Goal: Register for event/course

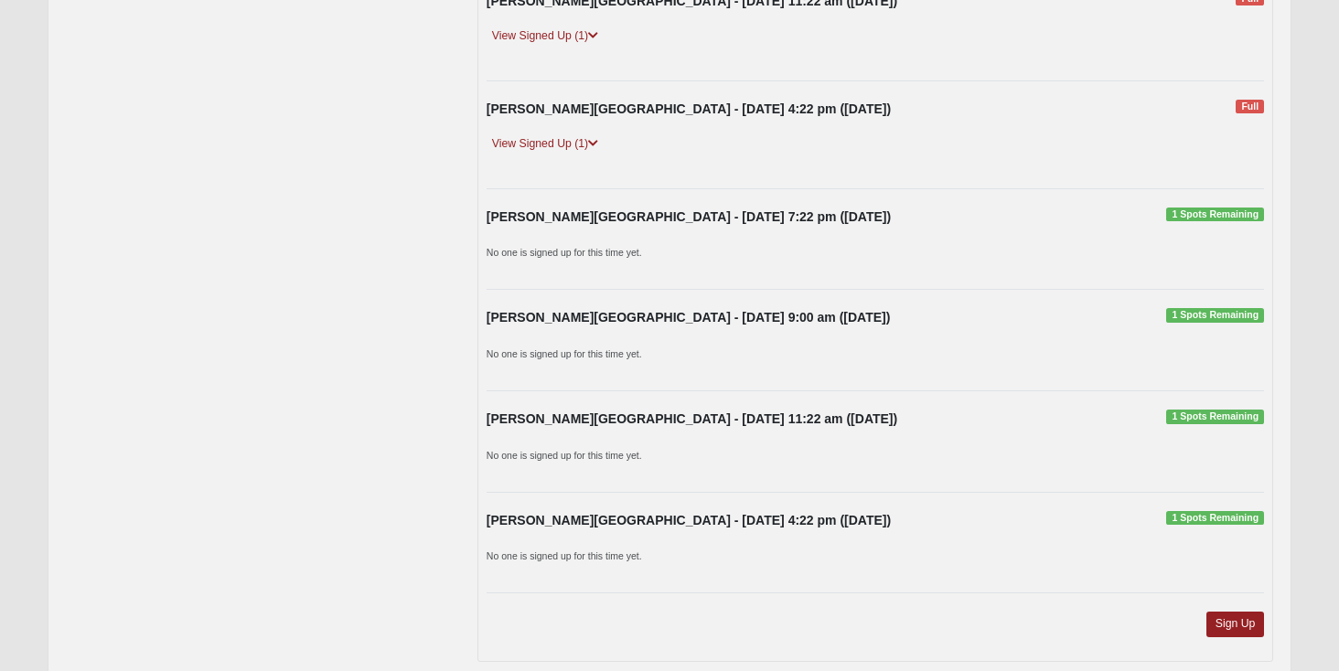
scroll to position [1379, 0]
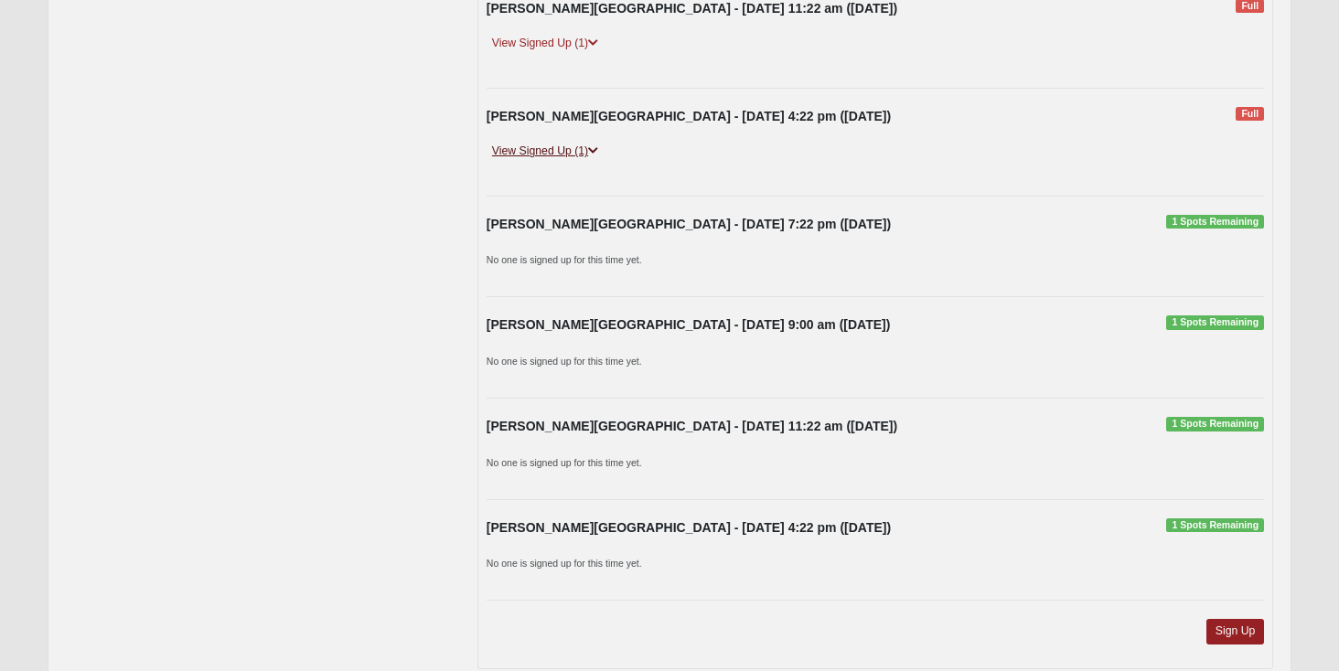
click at [557, 153] on link "View Signed Up (1)" at bounding box center [544, 151] width 117 height 19
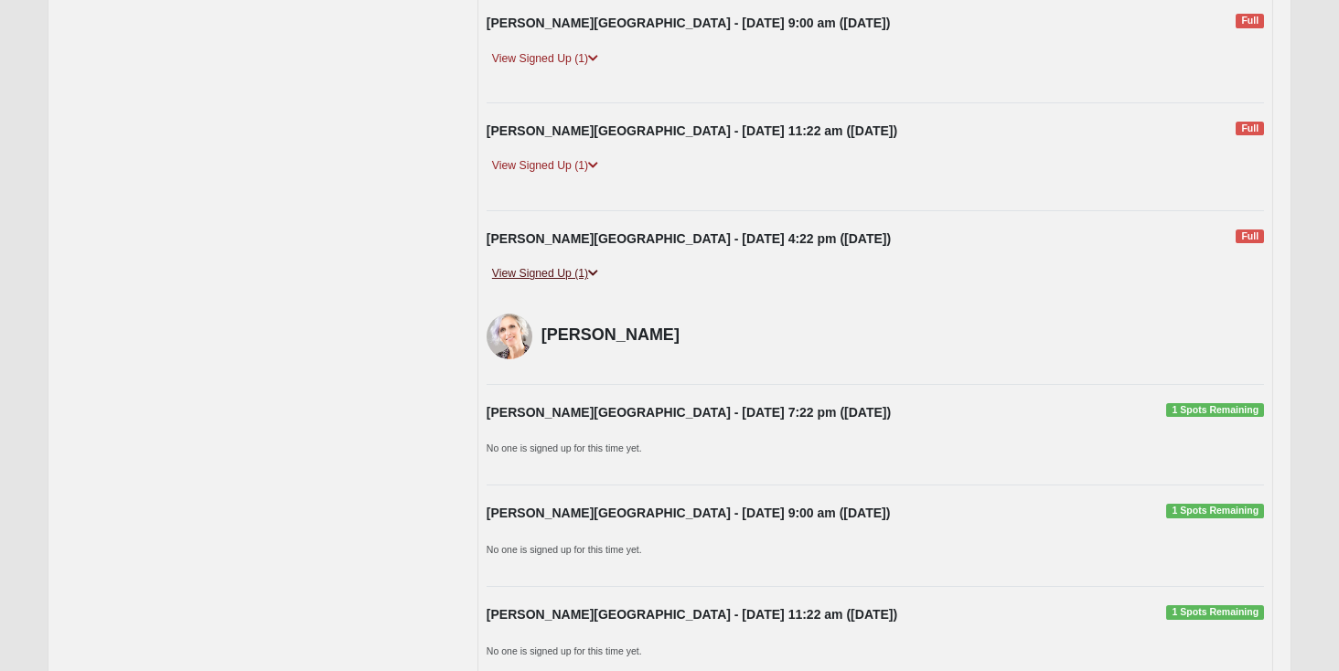
scroll to position [1250, 0]
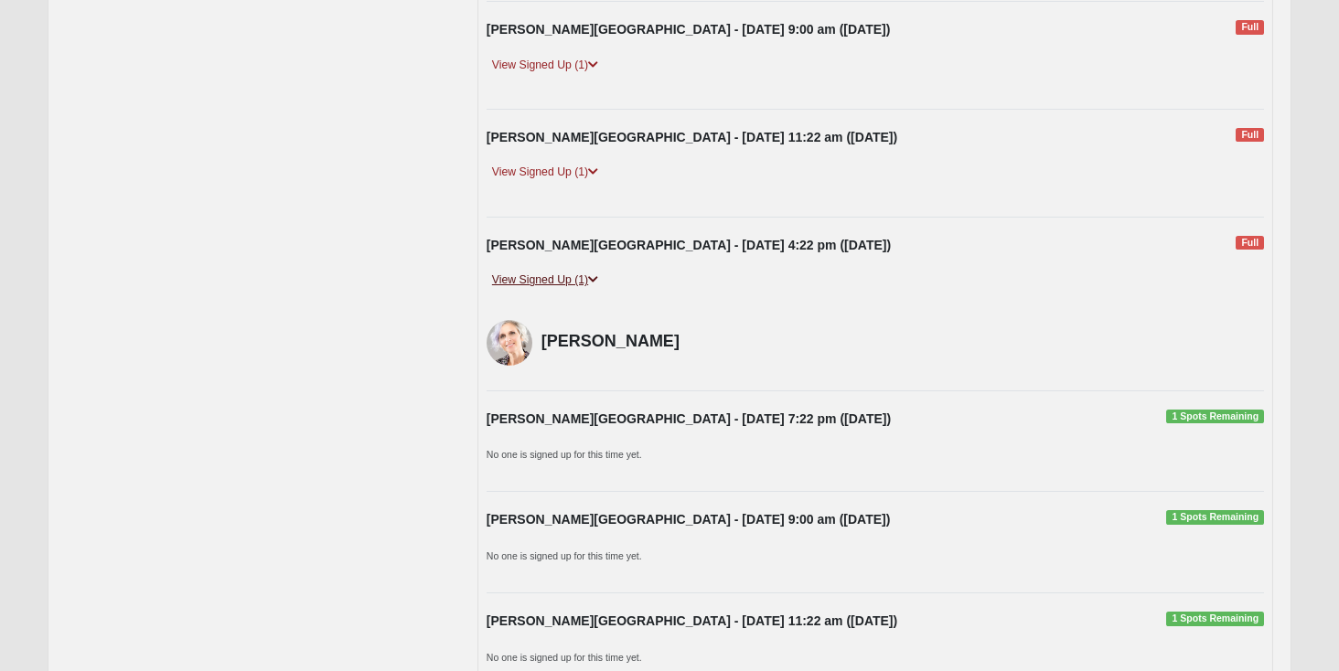
click at [557, 153] on div "Fleming Island - Sunday 11:22 am (8/31/2025) Full" at bounding box center [875, 142] width 805 height 28
click at [557, 162] on div "Fleming Island - Sunday 11:22 am (8/31/2025) Full View Signed Up (1) Julianne S…" at bounding box center [875, 163] width 805 height 70
click at [557, 174] on link "View Signed Up (1)" at bounding box center [544, 172] width 117 height 19
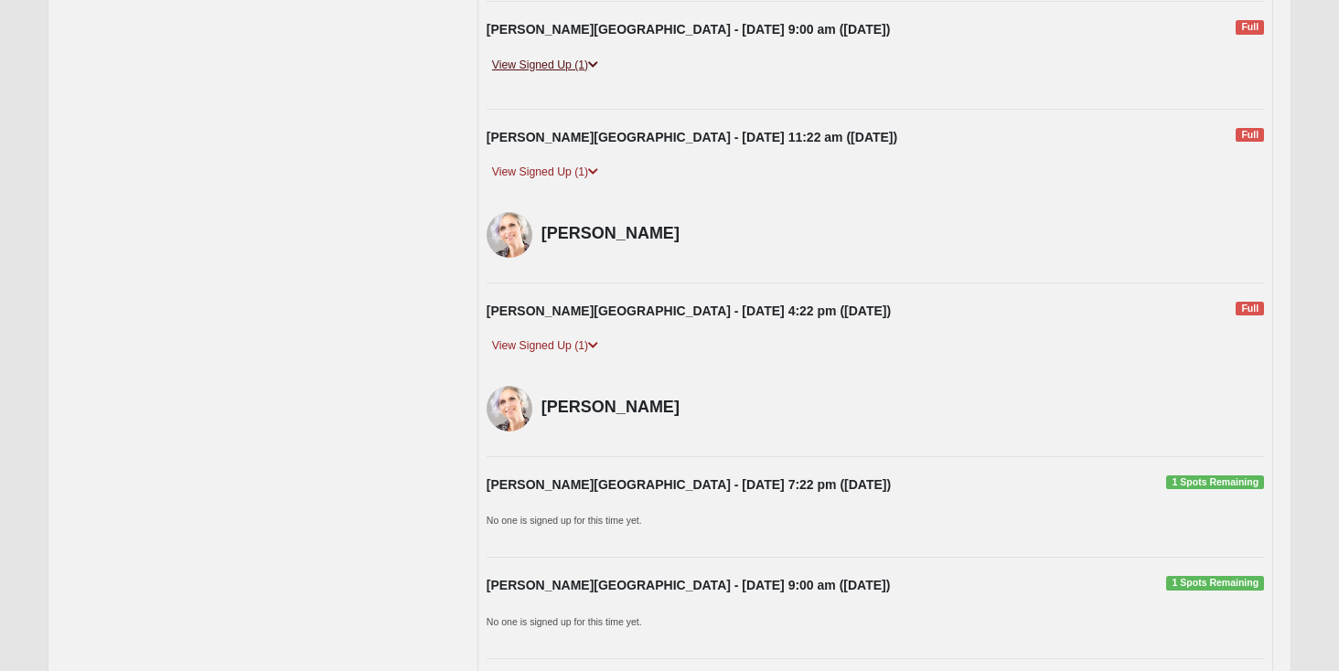
click at [559, 72] on link "View Signed Up (1)" at bounding box center [544, 65] width 117 height 19
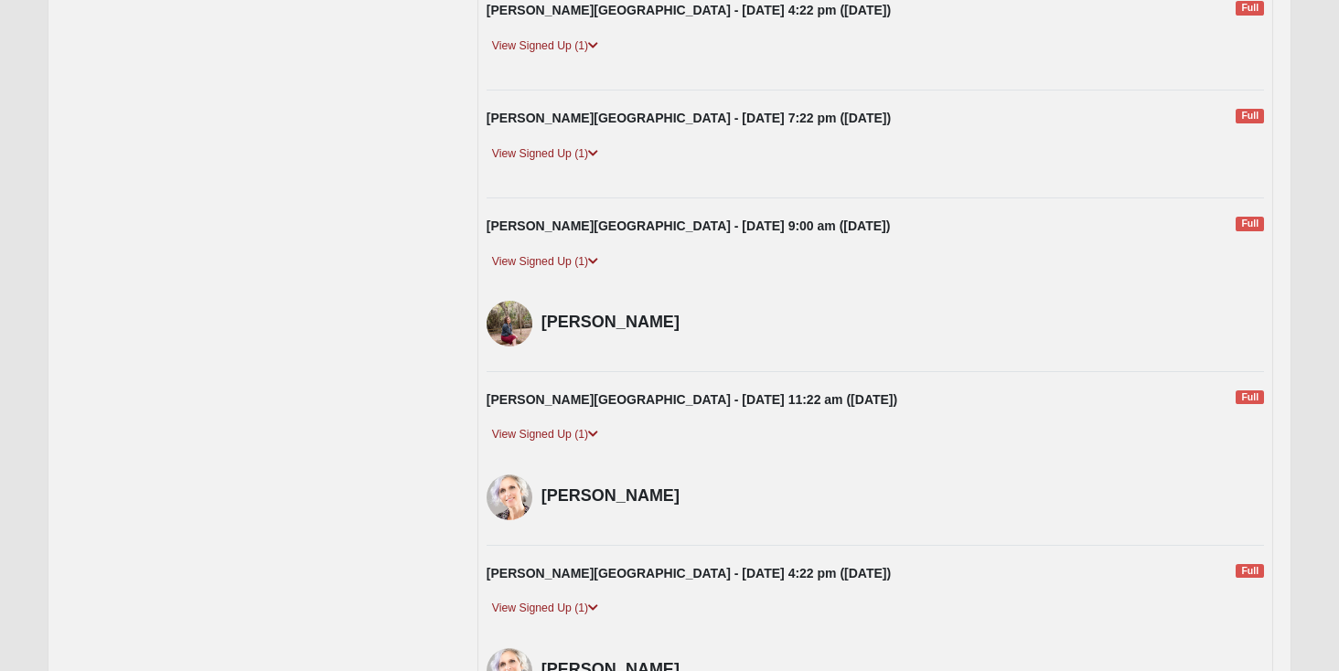
scroll to position [1048, 0]
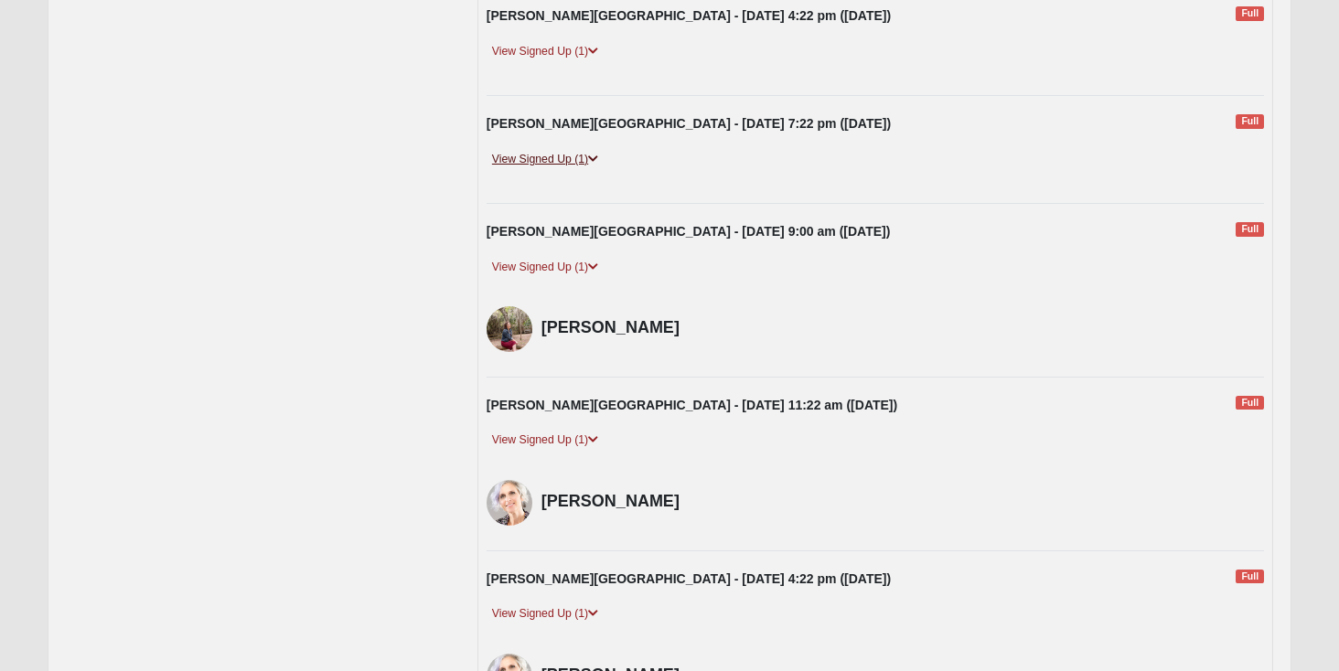
click at [557, 156] on link "View Signed Up (1)" at bounding box center [544, 159] width 117 height 19
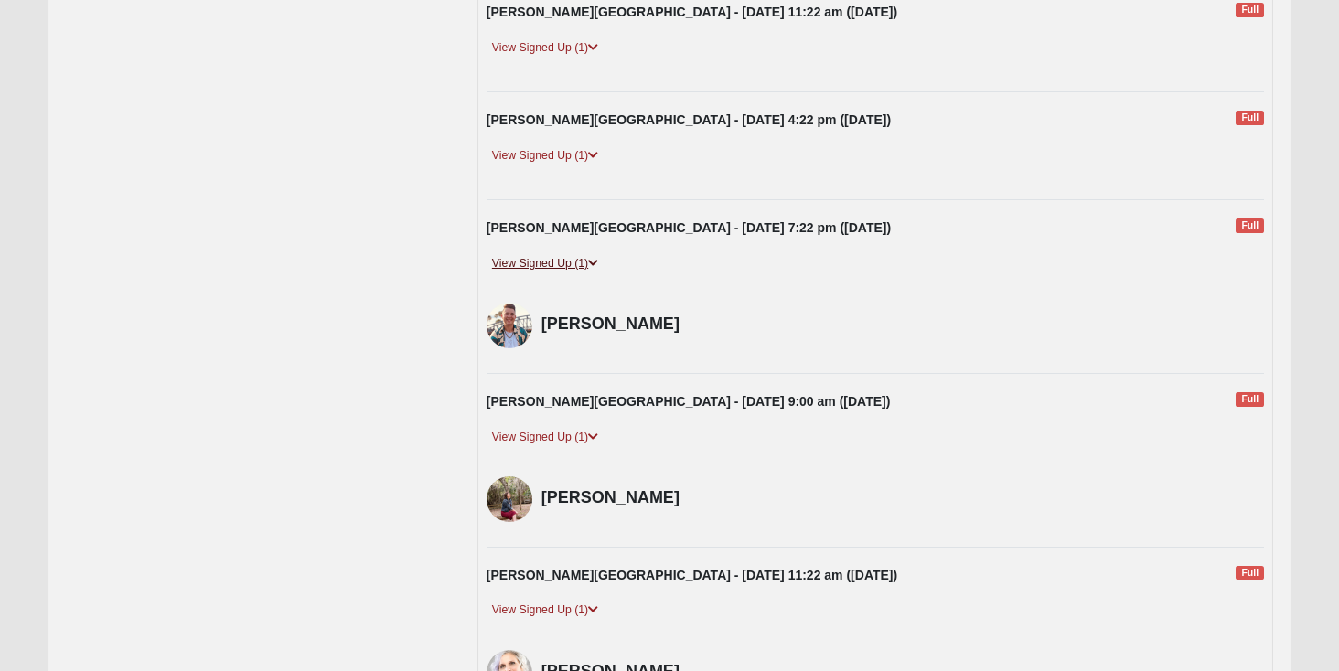
scroll to position [940, 0]
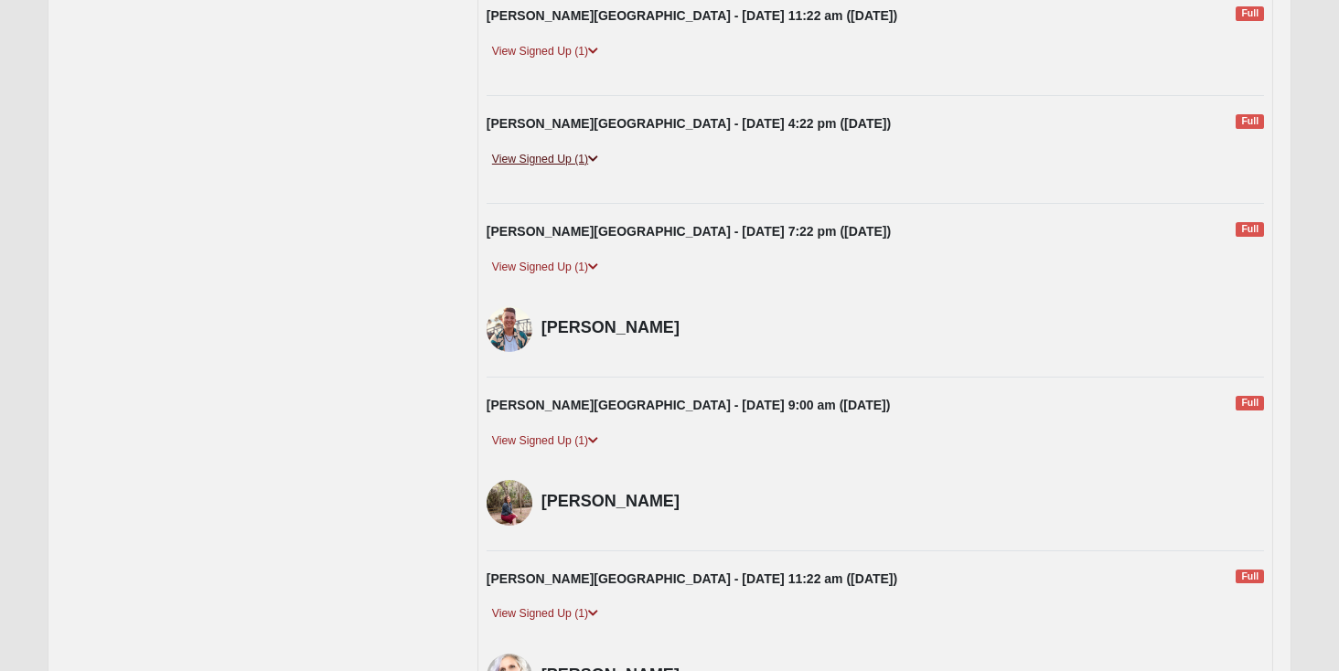
click at [555, 156] on link "View Signed Up (1)" at bounding box center [544, 159] width 117 height 19
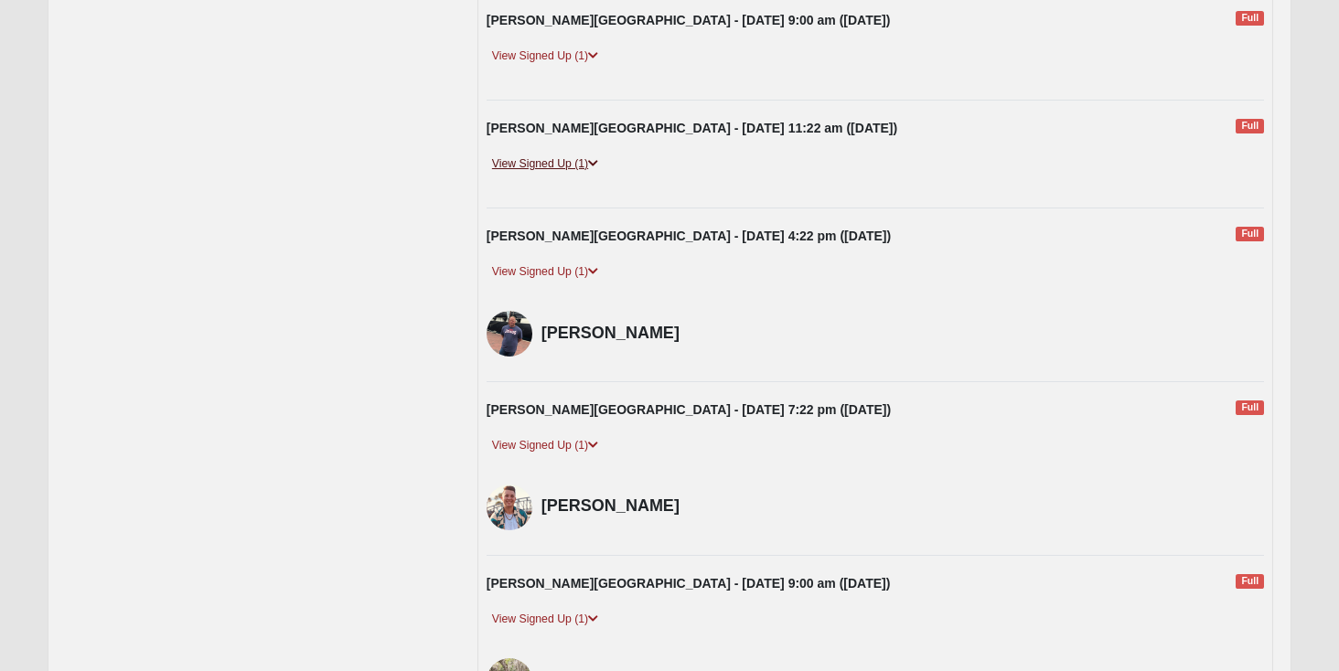
click at [553, 174] on link "View Signed Up (1)" at bounding box center [544, 164] width 117 height 19
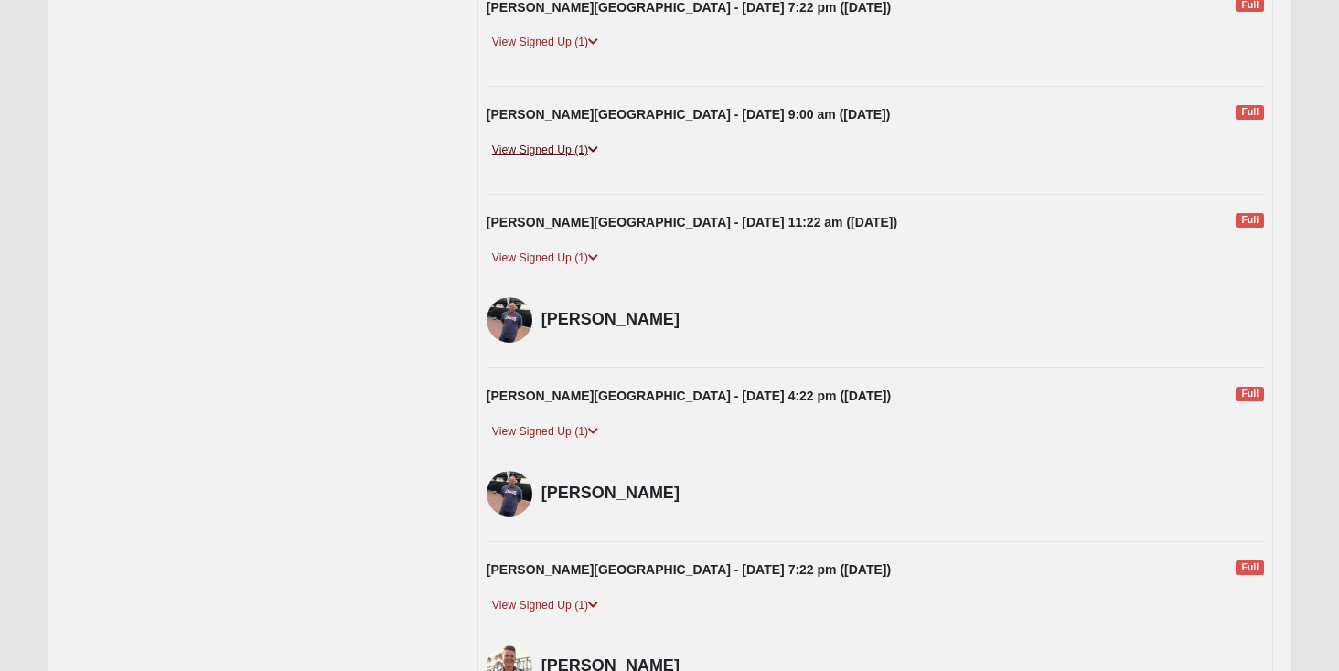
click at [551, 146] on link "View Signed Up (1)" at bounding box center [544, 150] width 117 height 19
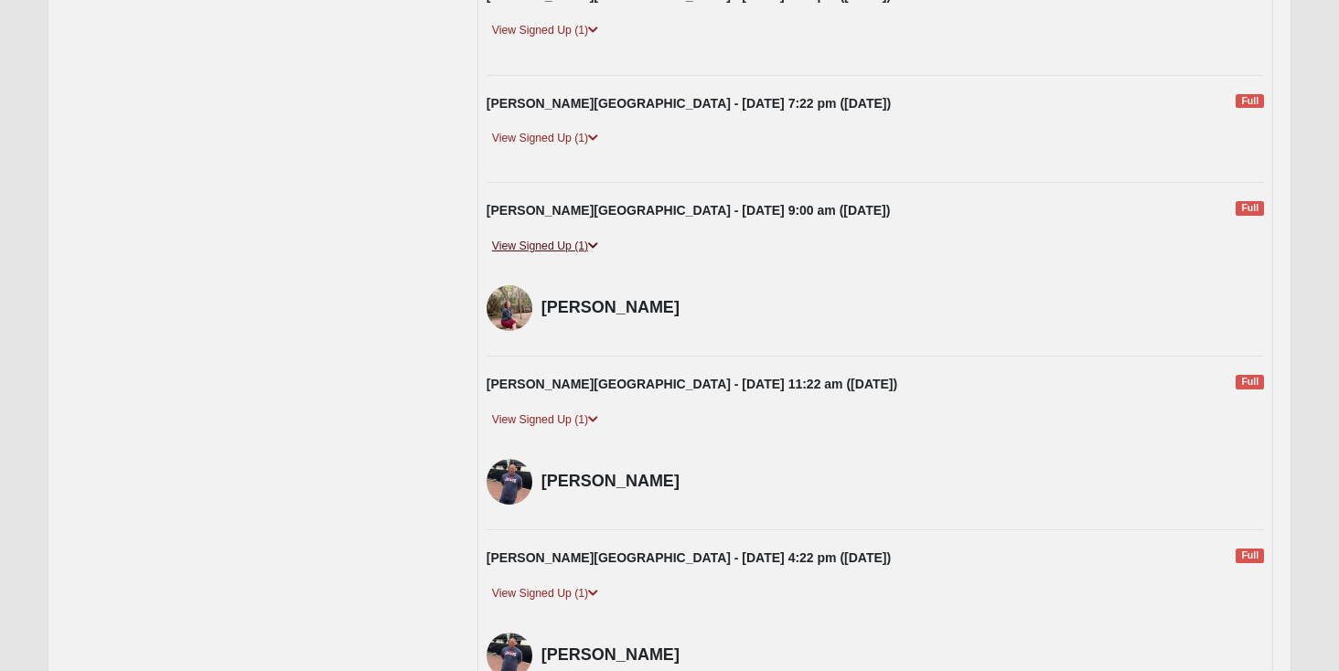
click at [551, 146] on link "View Signed Up (1)" at bounding box center [544, 138] width 117 height 19
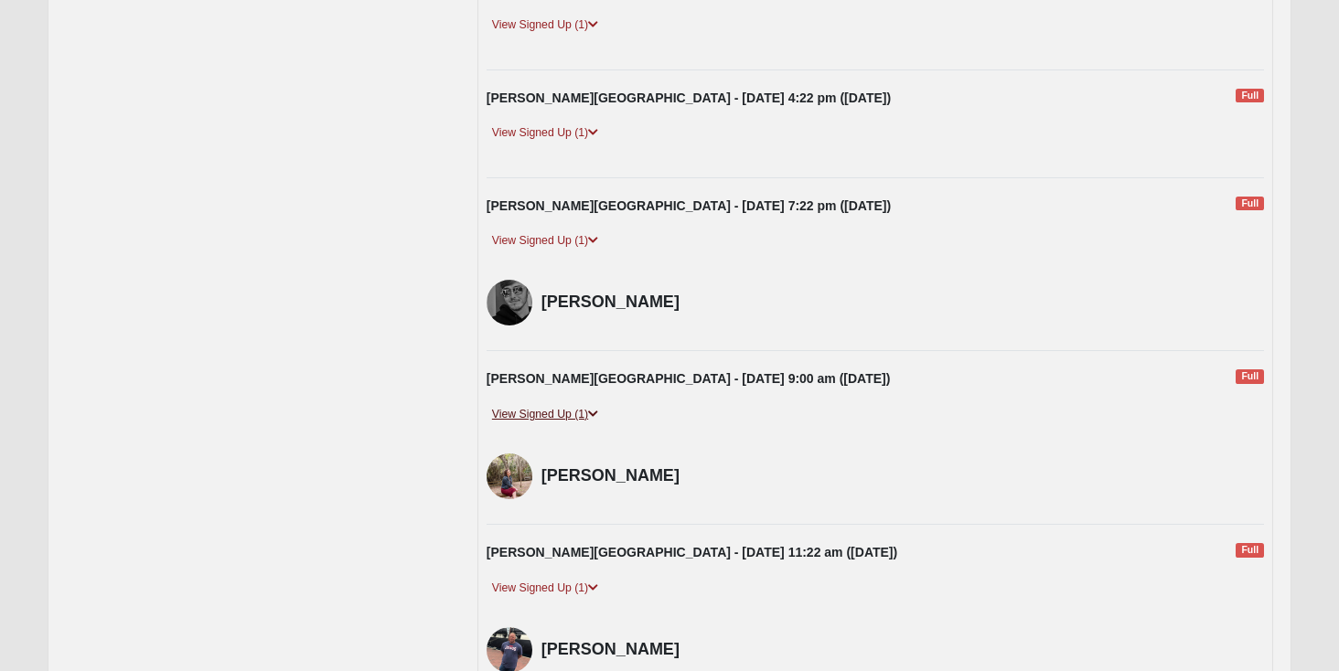
scroll to position [533, 0]
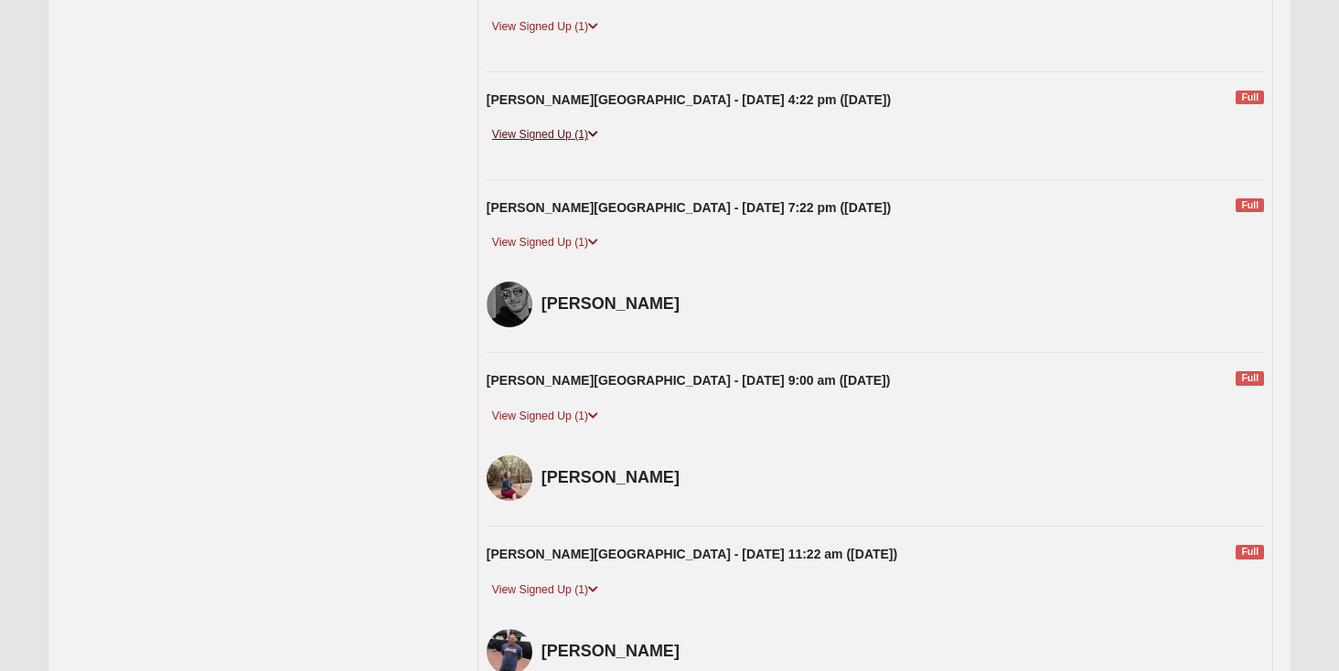
click at [549, 130] on link "View Signed Up (1)" at bounding box center [544, 134] width 117 height 19
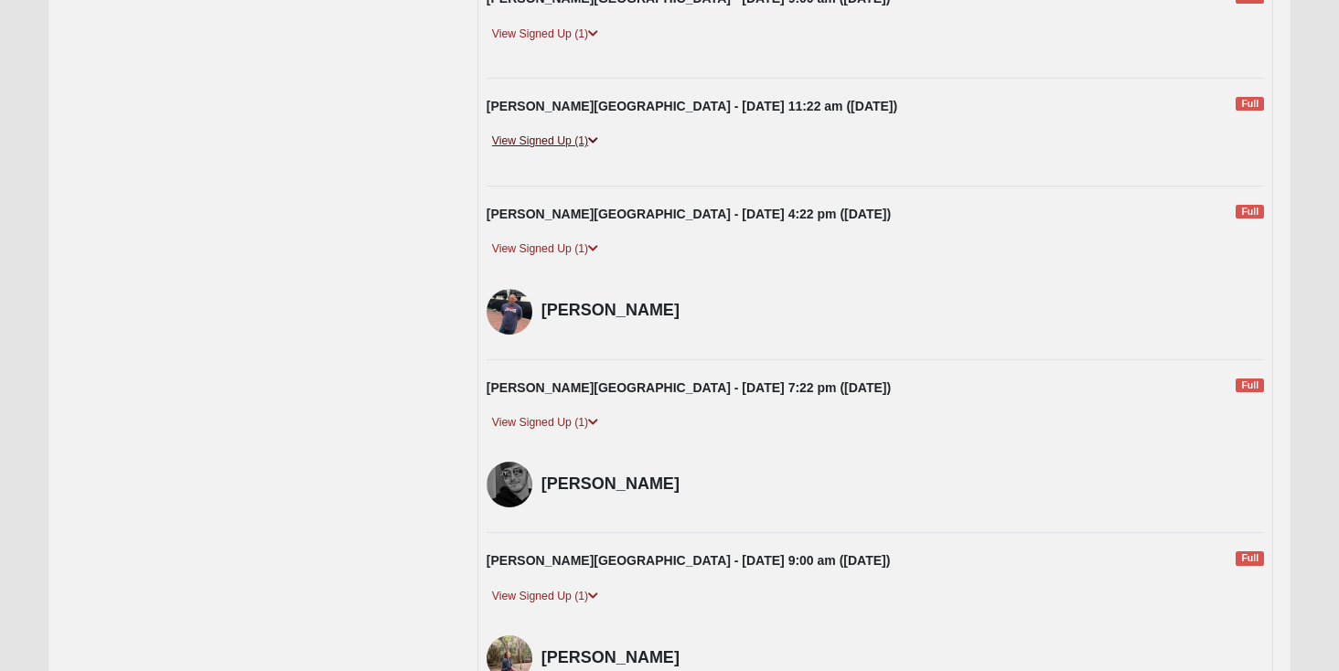
click at [548, 144] on link "View Signed Up (1)" at bounding box center [544, 141] width 117 height 19
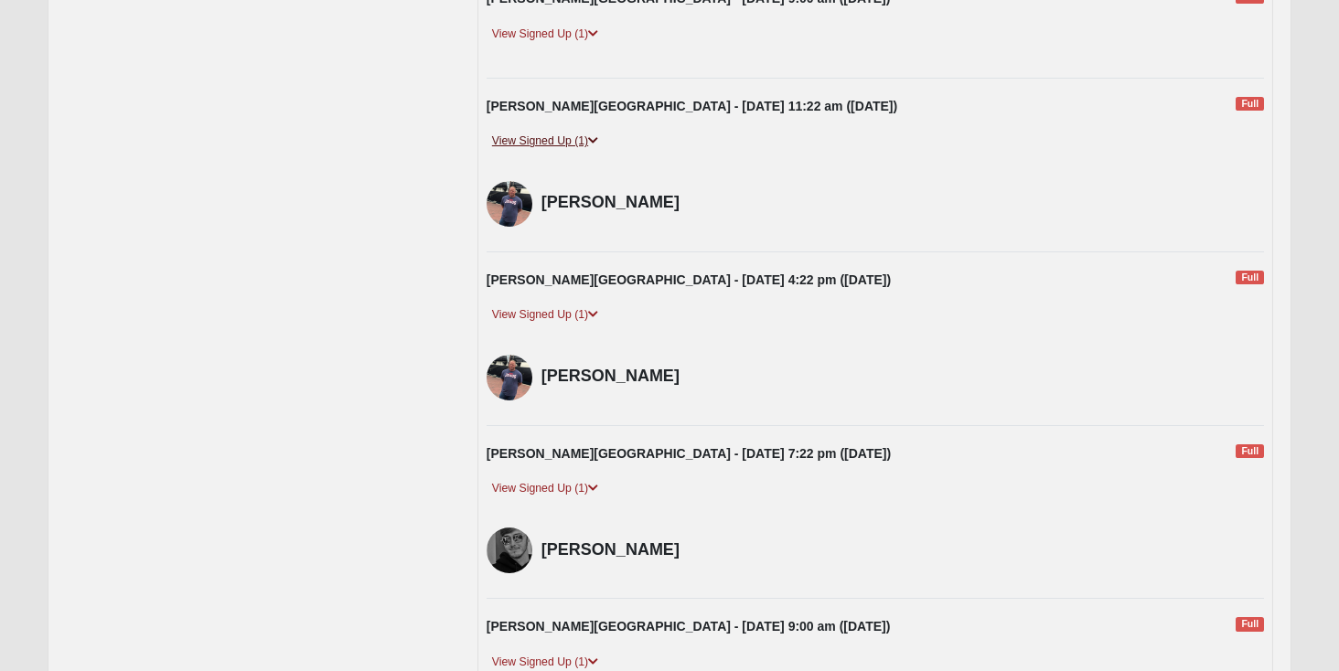
scroll to position [344, 0]
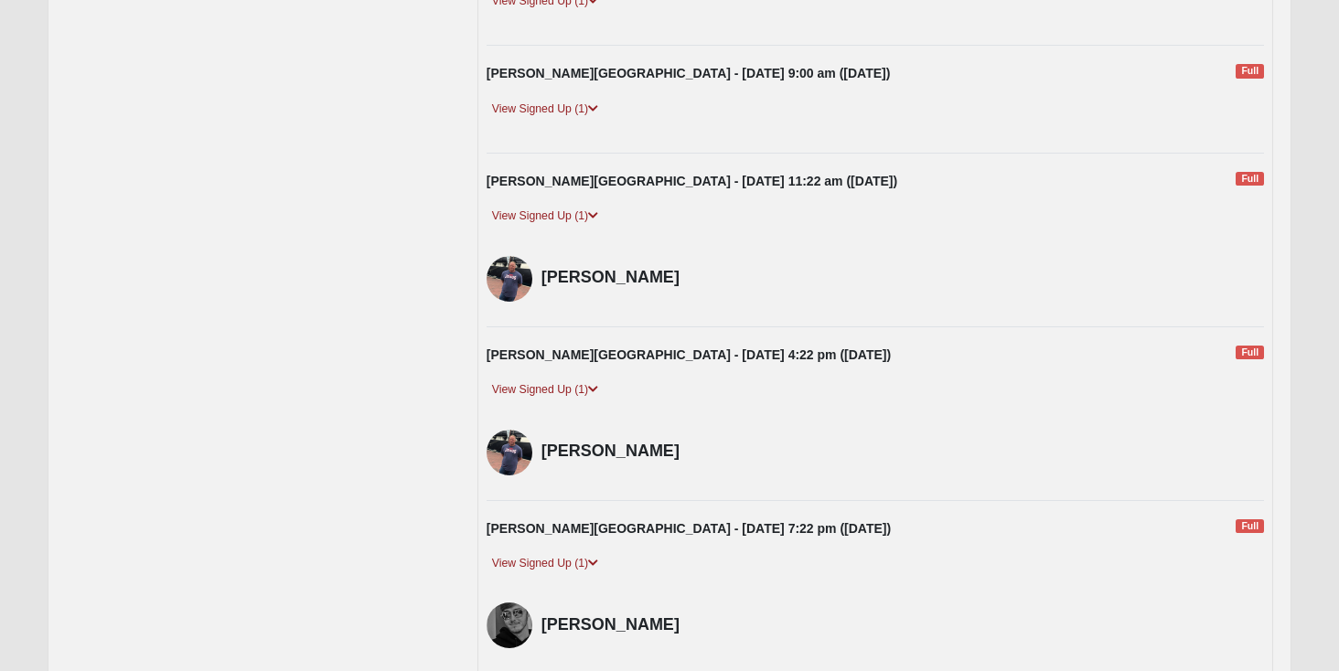
click at [545, 96] on div "Fleming Island - Sunday 9:00 am (8/17/2025) Full View Signed Up (1) Arline Newt…" at bounding box center [875, 99] width 805 height 70
click at [543, 107] on link "View Signed Up (1)" at bounding box center [544, 109] width 117 height 19
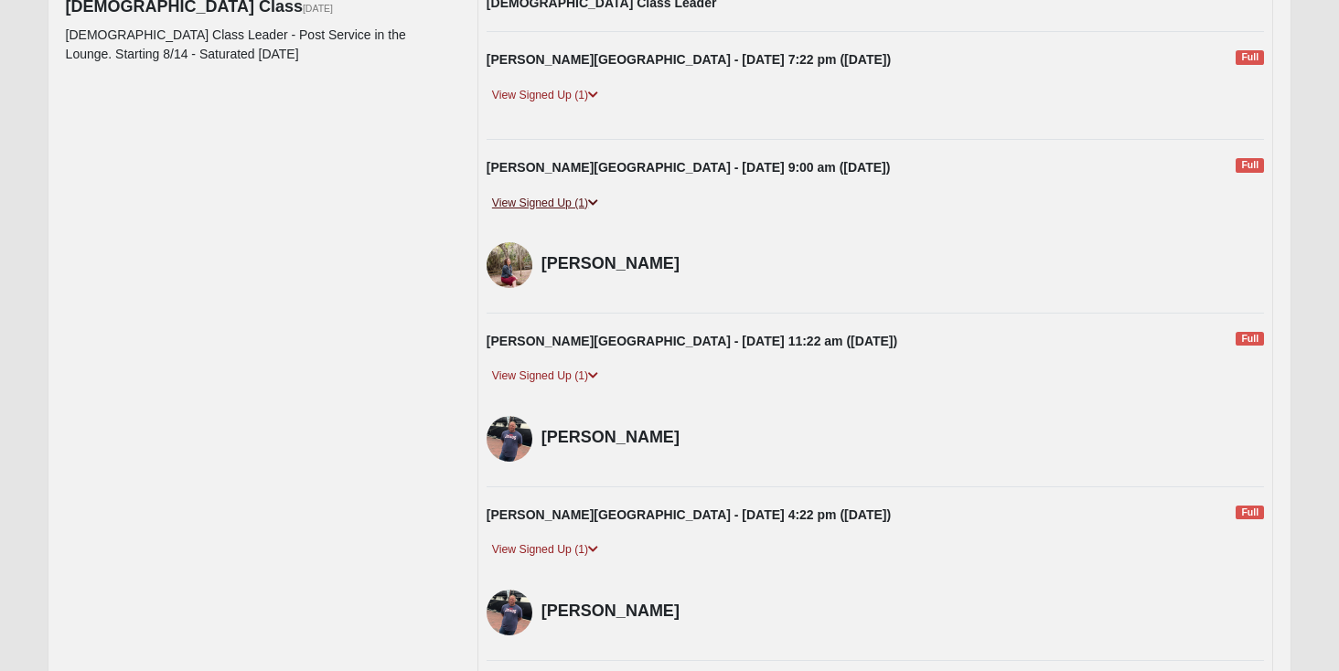
scroll to position [234, 0]
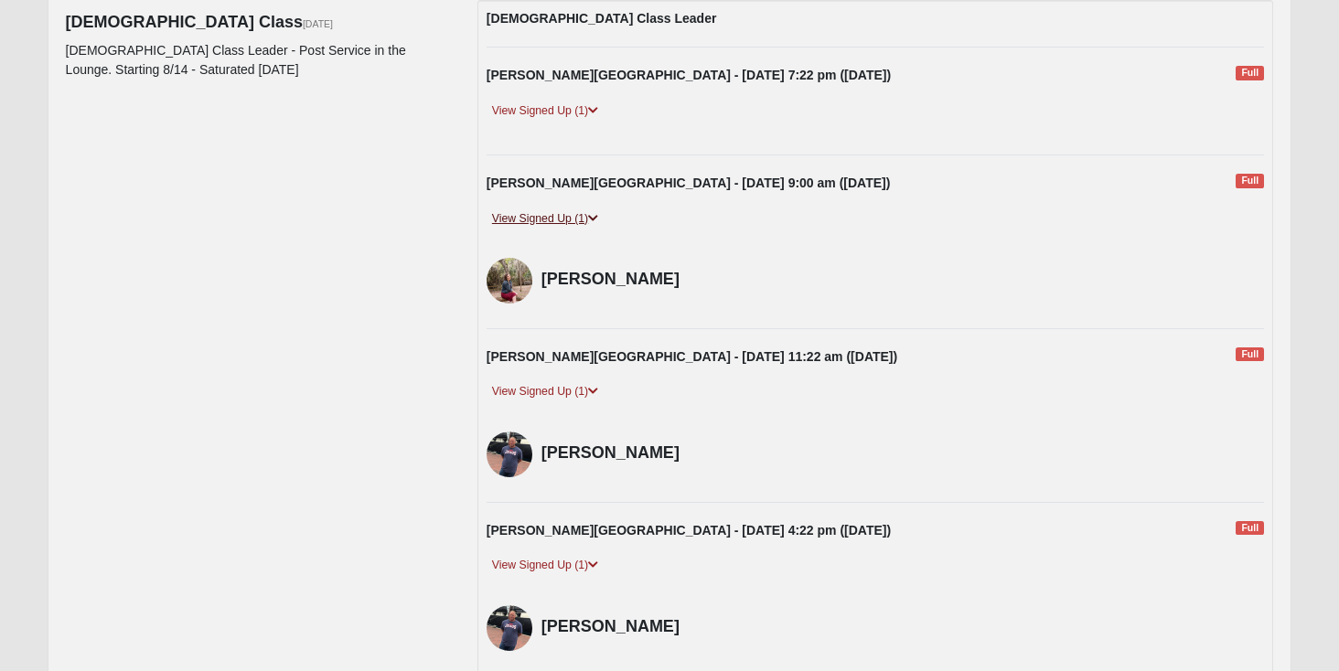
click at [543, 107] on link "View Signed Up (1)" at bounding box center [544, 110] width 117 height 19
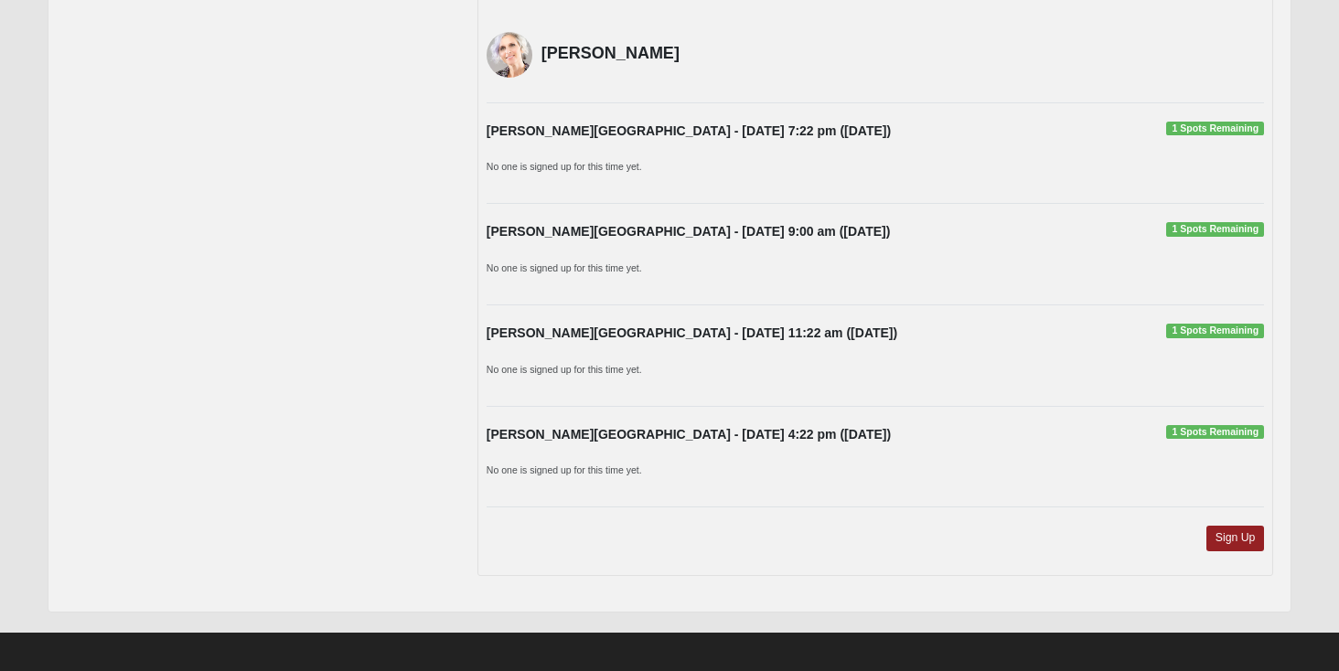
scroll to position [2260, 0]
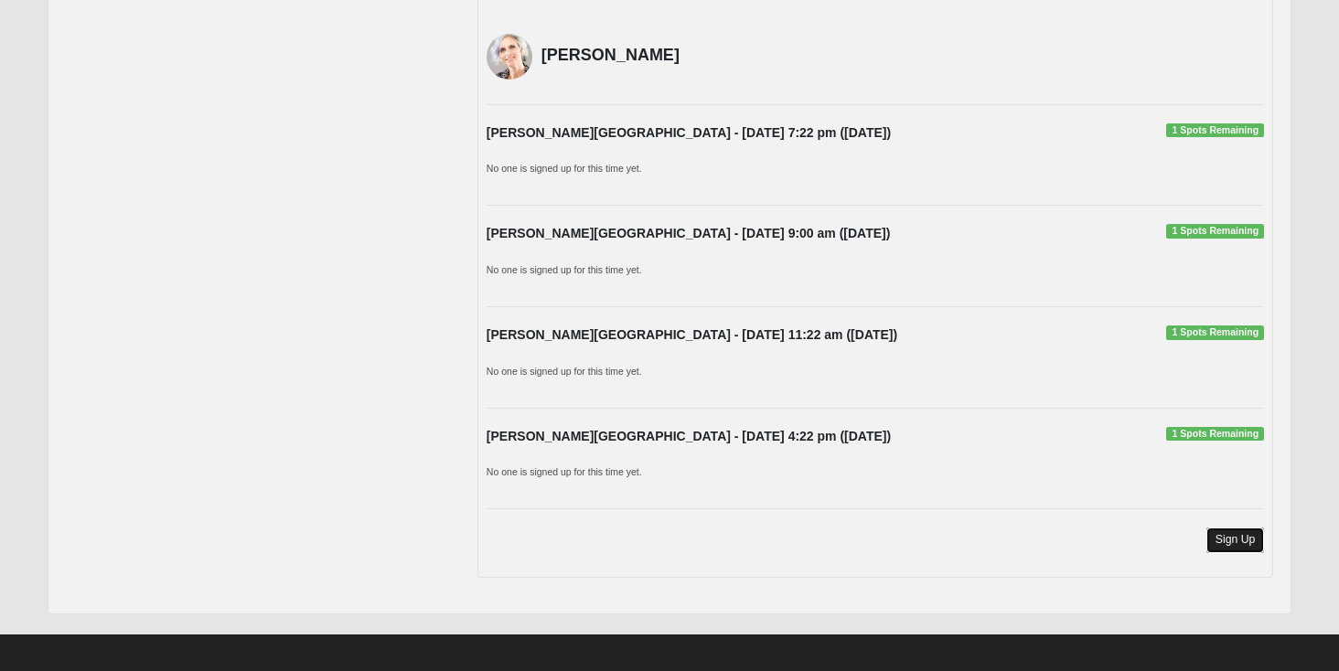
click at [1246, 546] on link "Sign Up" at bounding box center [1235, 540] width 59 height 25
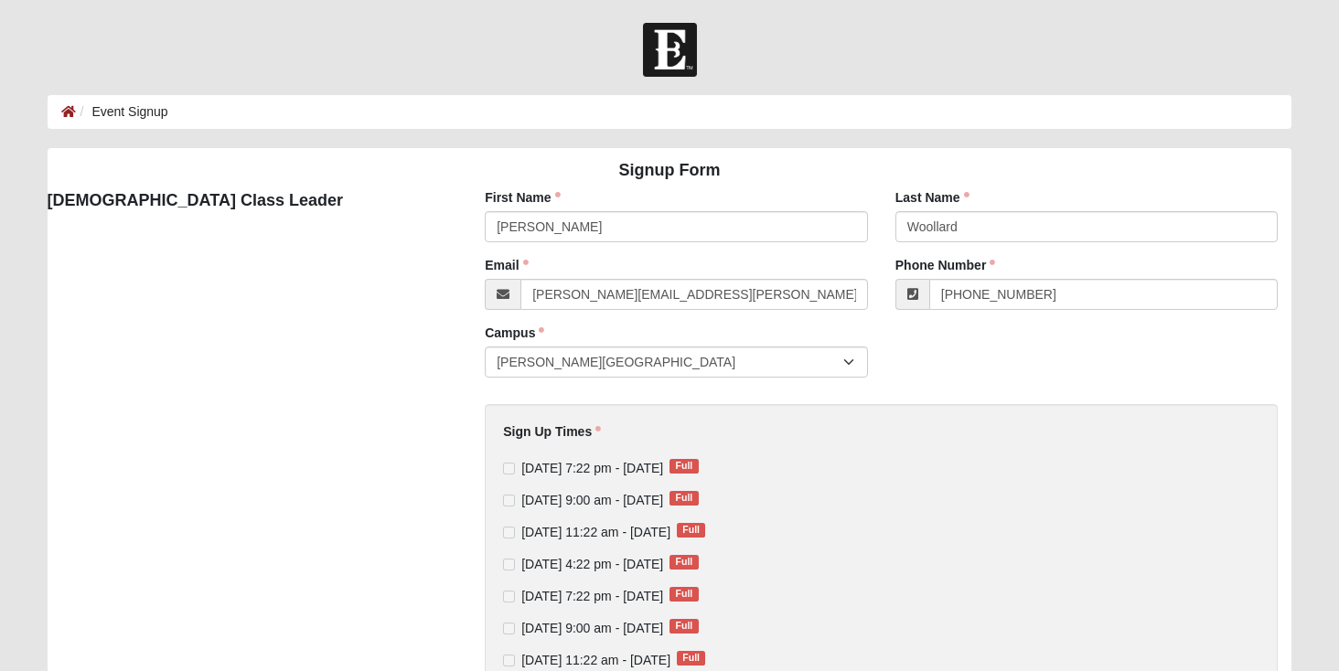
click at [922, 333] on div "First Name [PERSON_NAME] First Name is required. Last Name [PERSON_NAME] Last N…" at bounding box center [881, 584] width 848 height 792
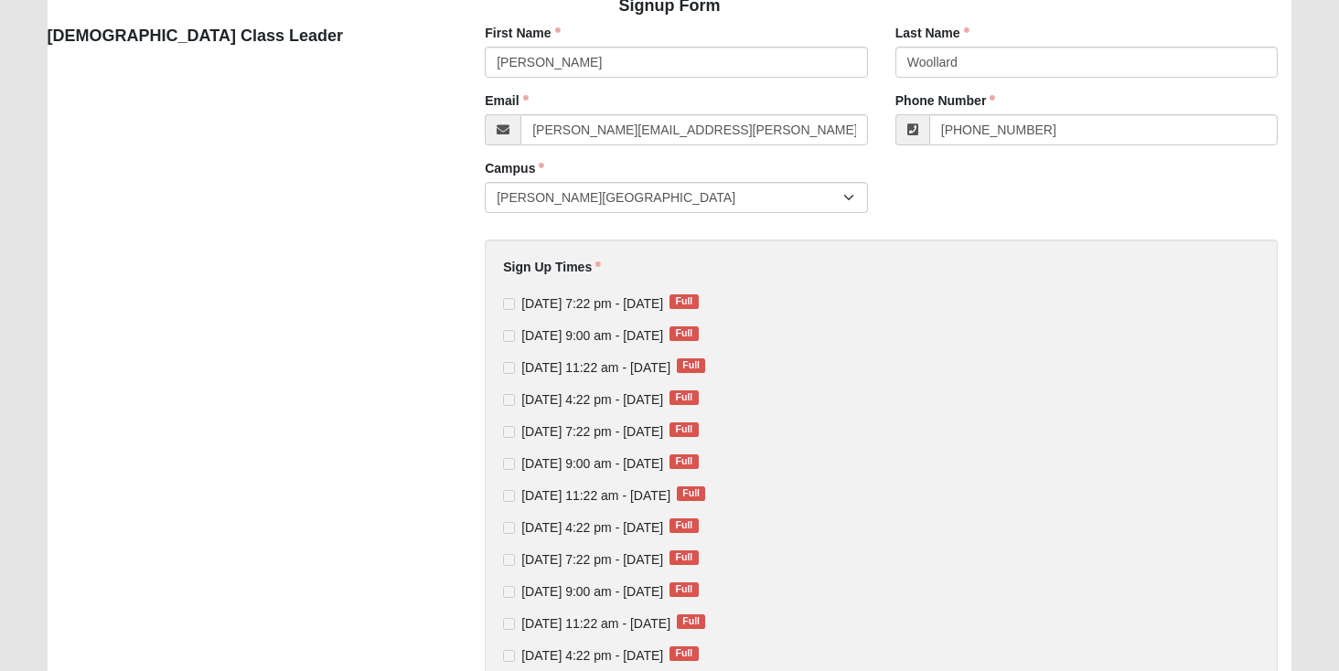
scroll to position [376, 0]
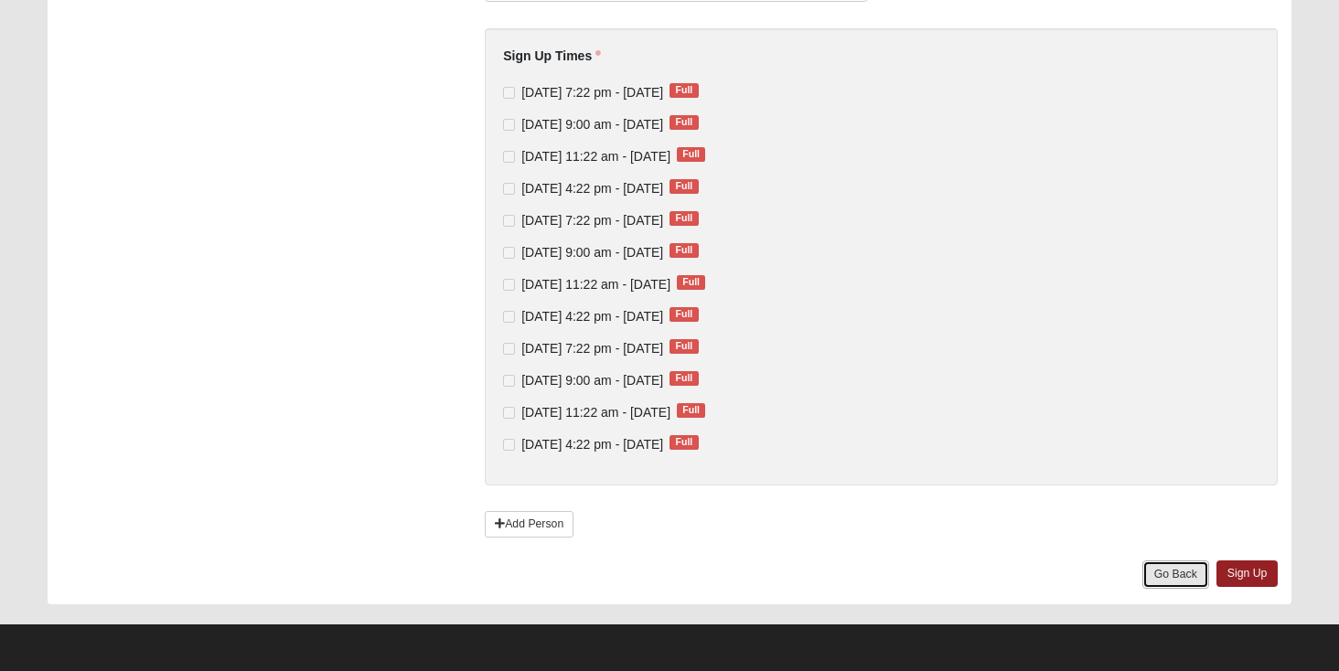
click at [1176, 571] on link "Go Back" at bounding box center [1175, 574] width 67 height 28
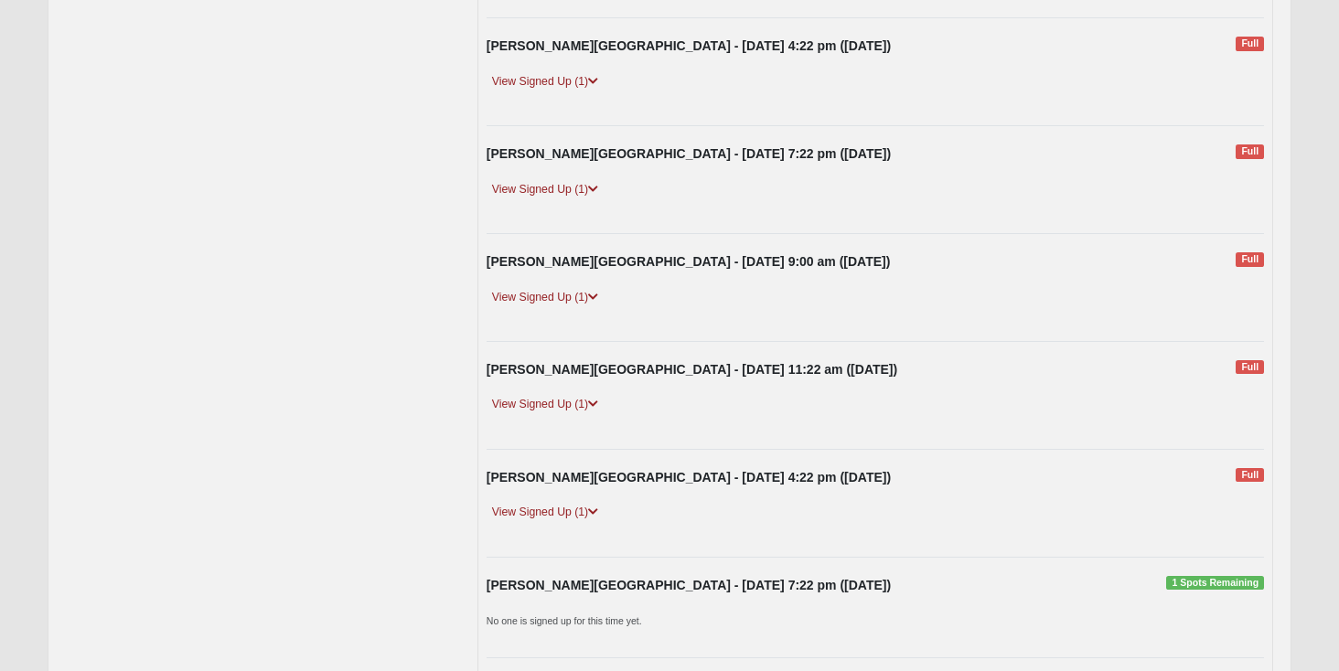
scroll to position [1285, 0]
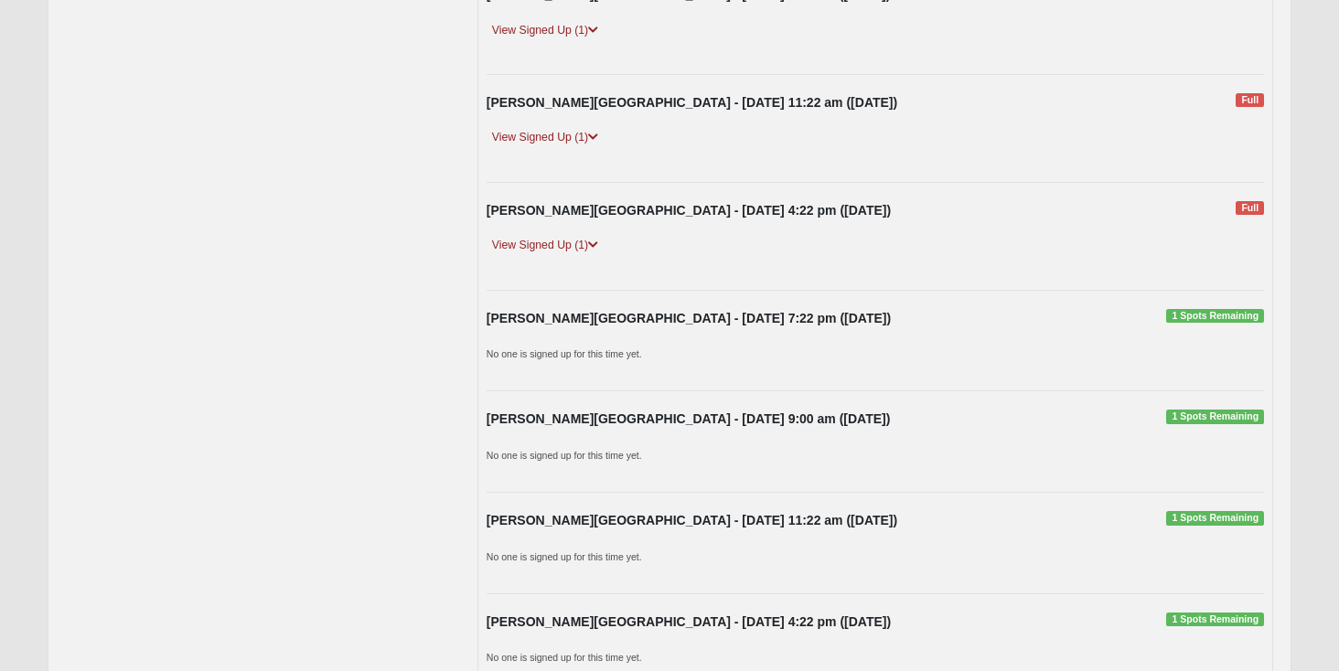
click at [692, 317] on strong "[PERSON_NAME][GEOGRAPHIC_DATA] - [DATE] 7:22 pm ([DATE])" at bounding box center [688, 318] width 404 height 15
click at [1217, 313] on span "1 Spots Remaining" at bounding box center [1215, 316] width 98 height 15
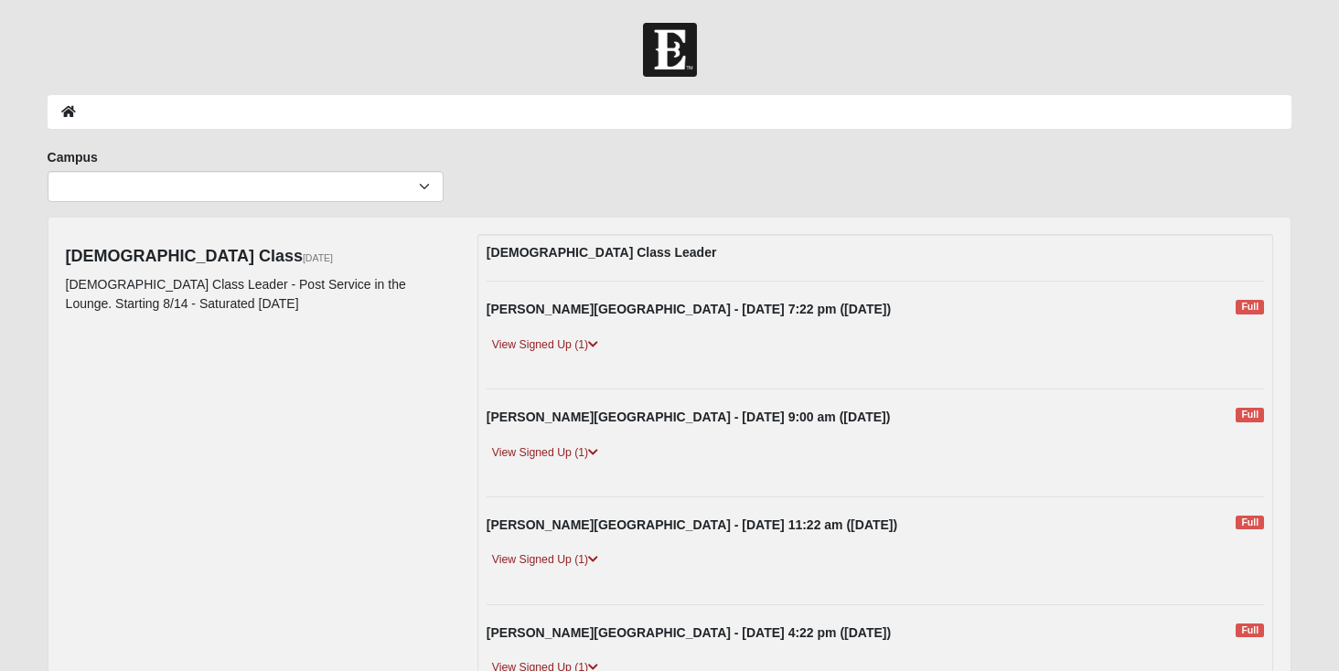
scroll to position [1480, 0]
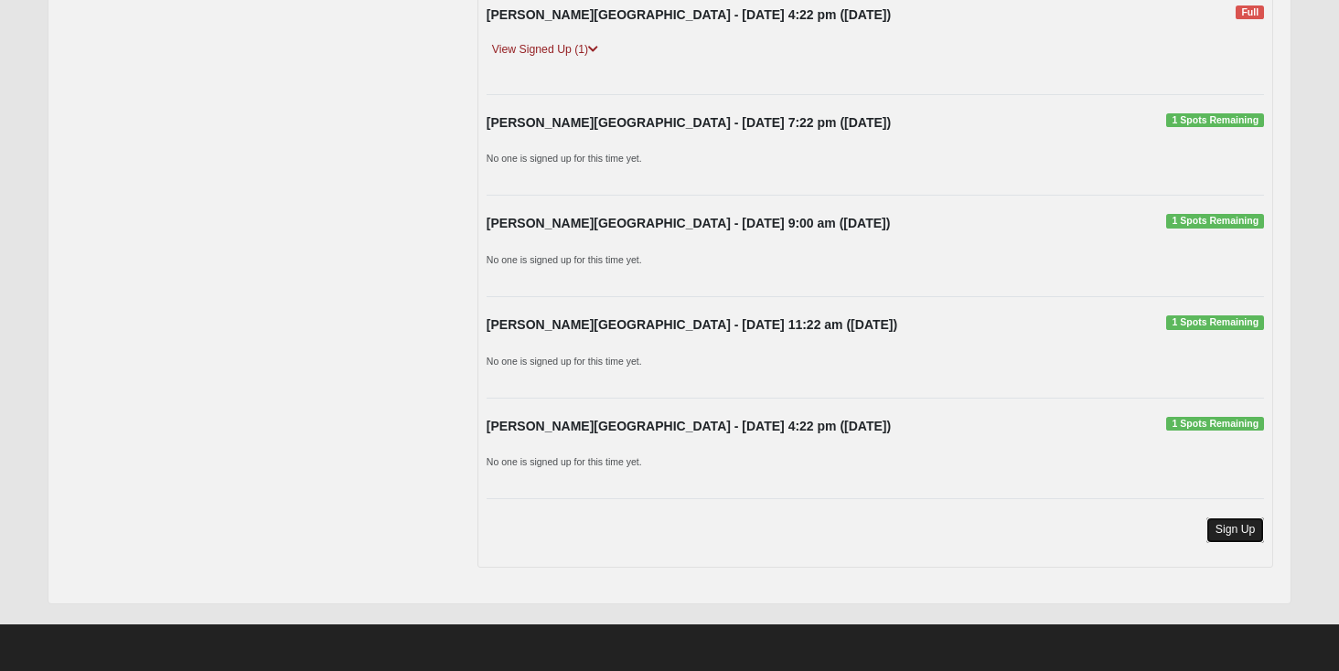
click at [1244, 528] on link "Sign Up" at bounding box center [1235, 529] width 59 height 25
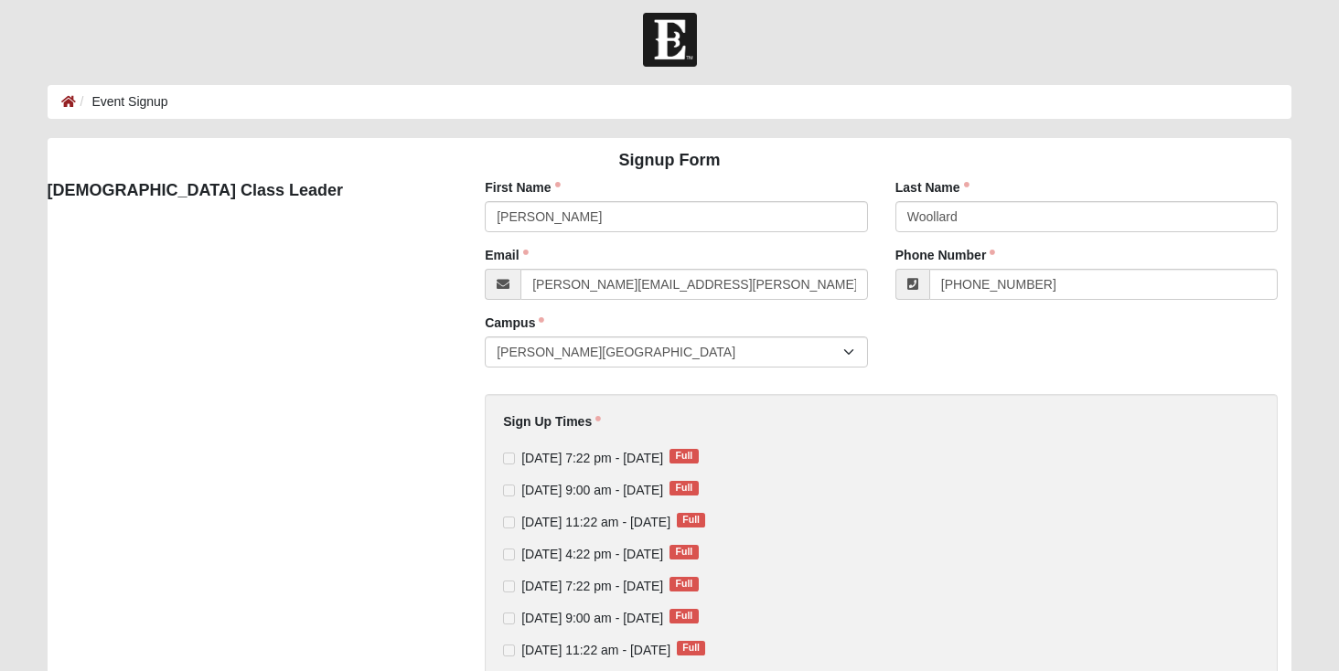
scroll to position [11, 0]
